Goal: Check status: Check status

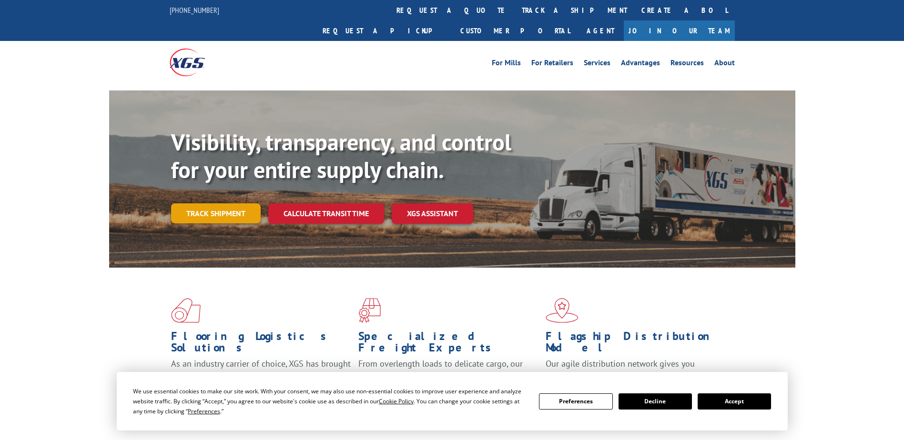
click at [228, 204] on link "Track shipment" at bounding box center [216, 214] width 90 height 20
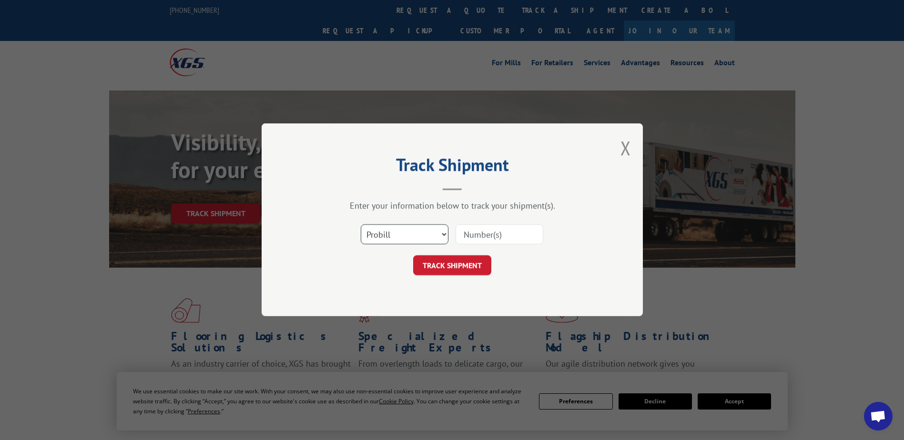
drag, startPoint x: 394, startPoint y: 240, endPoint x: 386, endPoint y: 246, distance: 10.2
click at [393, 240] on select "Select category... Probill BOL PO" at bounding box center [405, 235] width 88 height 20
select select "bol"
click at [361, 225] on select "Select category... Probill BOL PO" at bounding box center [405, 235] width 88 height 20
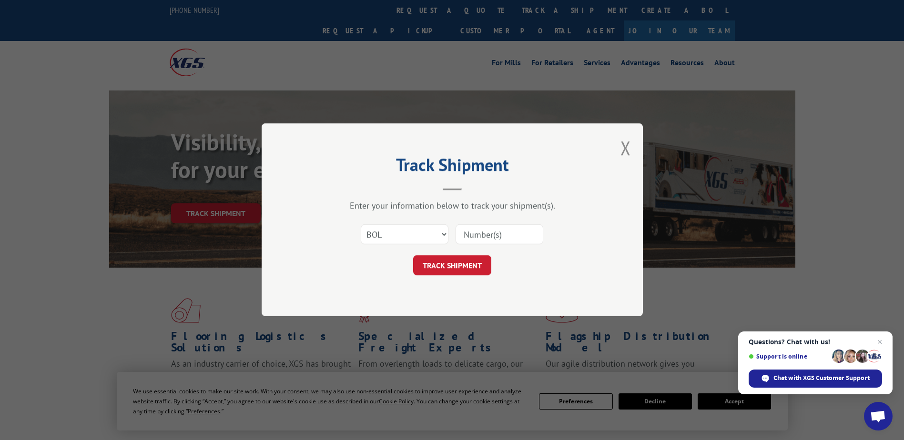
click at [500, 238] on input at bounding box center [500, 235] width 88 height 20
type input "2871510"
click at [464, 263] on button "TRACK SHIPMENT" at bounding box center [452, 266] width 78 height 20
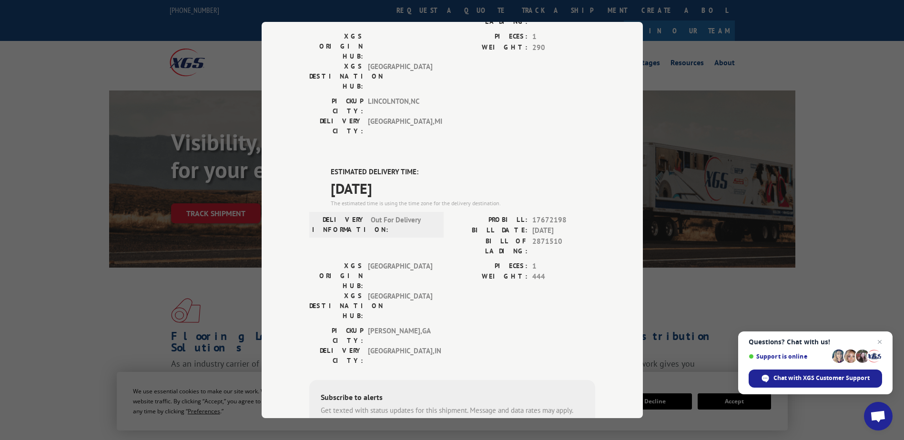
scroll to position [143, 0]
